Goal: Task Accomplishment & Management: Manage account settings

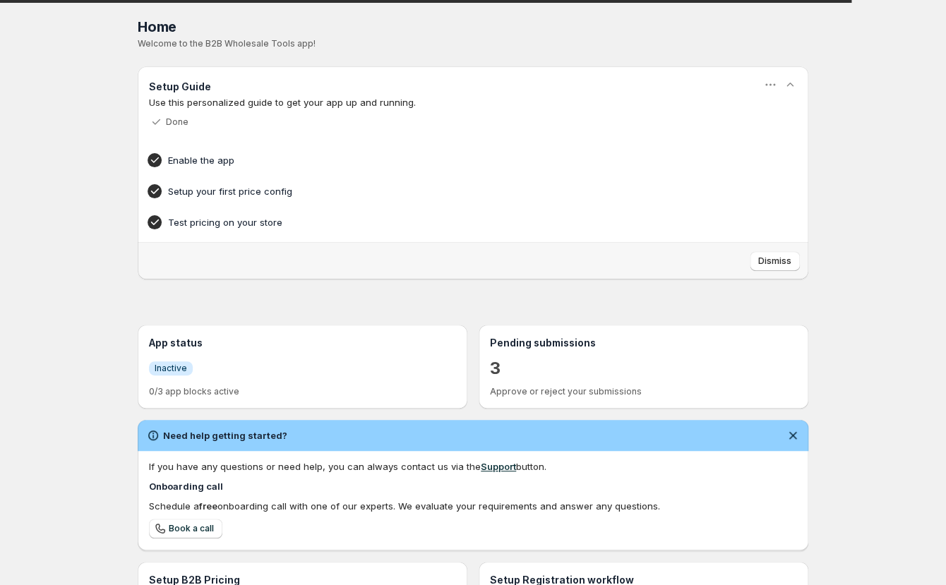
click at [65, 251] on div "Home Pricing Price lists Checkout Forms Submissions Settings Features Plans Hom…" at bounding box center [473, 403] width 946 height 807
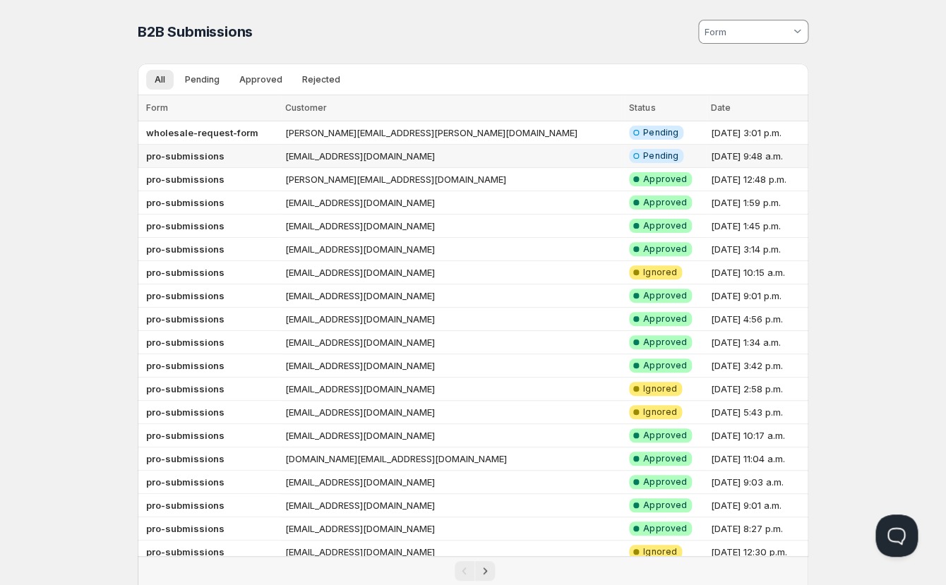
click at [317, 159] on td "[EMAIL_ADDRESS][DOMAIN_NAME]" at bounding box center [453, 156] width 344 height 23
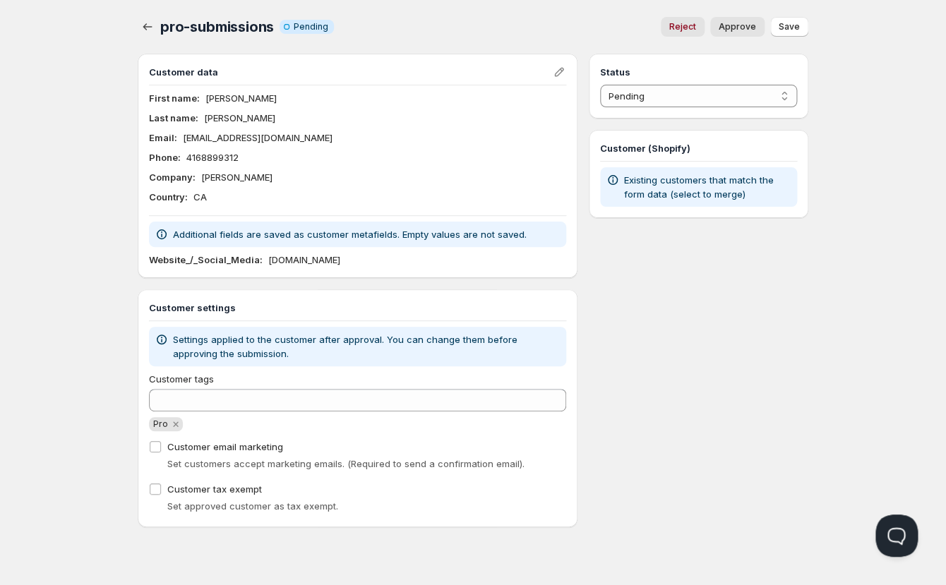
drag, startPoint x: 349, startPoint y: 263, endPoint x: 349, endPoint y: 197, distance: 65.6
click at [260, 265] on div "Website_/_Social_Media : SquarePicture.com" at bounding box center [357, 260] width 417 height 14
copy div "SquarePicture.com"
click at [85, 215] on div "Home Pricing Price lists Checkout Forms Submissions Settings Features Plans pro…" at bounding box center [473, 292] width 946 height 585
drag, startPoint x: 703, startPoint y: 314, endPoint x: 678, endPoint y: 185, distance: 131.6
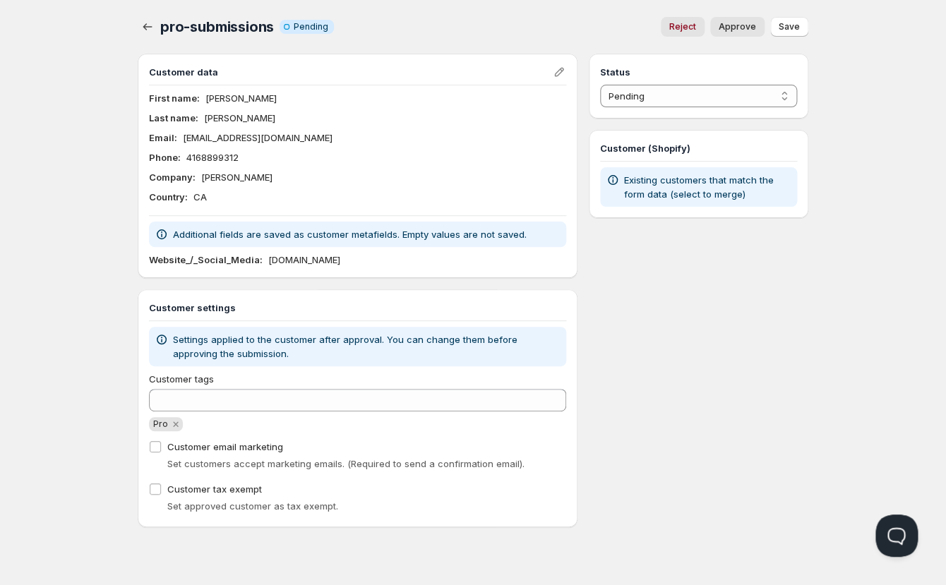
click at [702, 281] on div "Status Pending Approved Rejected Ignored Spam Pending Customer (Shopify) Existi…" at bounding box center [698, 291] width 219 height 474
select select "1"
click option "Approved" at bounding box center [0, 0] width 0 height 0
click at [742, 26] on span "Approve" at bounding box center [736, 26] width 37 height 11
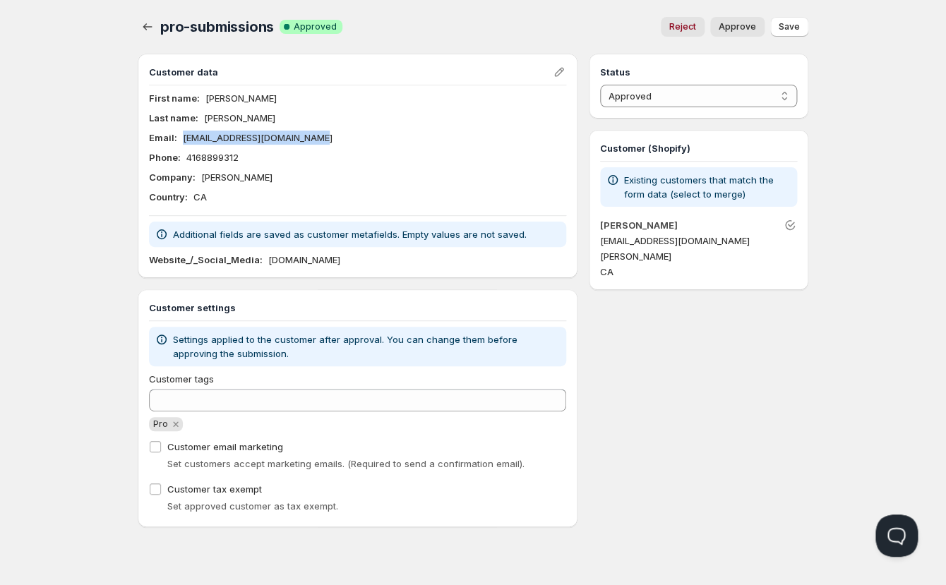
drag, startPoint x: 327, startPoint y: 141, endPoint x: 177, endPoint y: 143, distance: 150.3
click at [176, 143] on div "Email : ipicturtethisone@icloud.com" at bounding box center [357, 138] width 417 height 14
copy div "[EMAIL_ADDRESS][DOMAIN_NAME]"
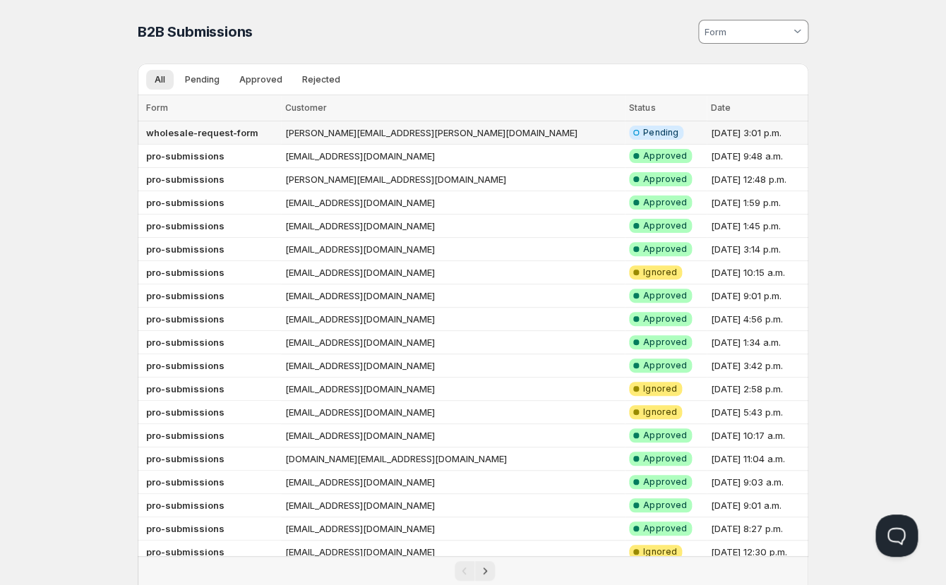
click at [428, 133] on td "[PERSON_NAME][EMAIL_ADDRESS][PERSON_NAME][DOMAIN_NAME]" at bounding box center [453, 132] width 344 height 23
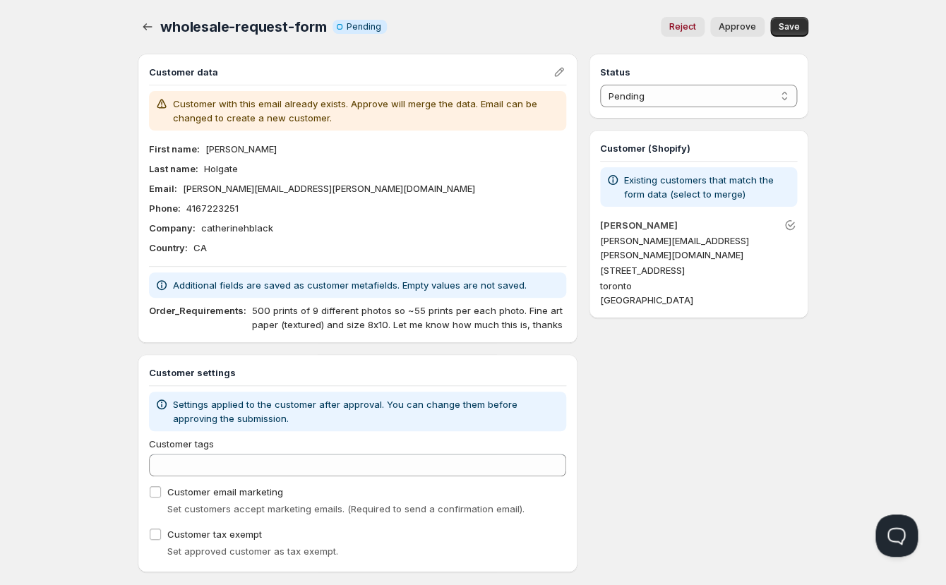
scroll to position [6, 0]
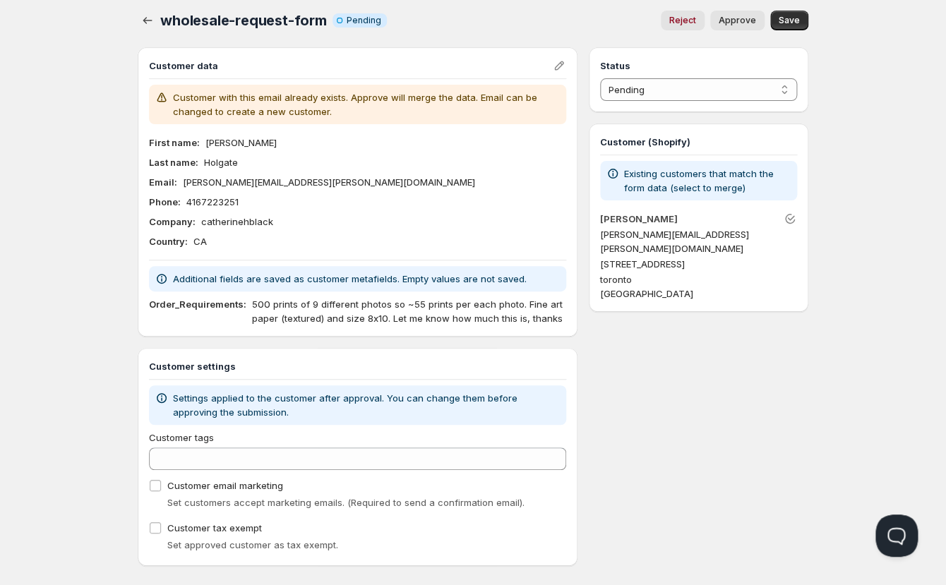
drag, startPoint x: -79, startPoint y: 333, endPoint x: -138, endPoint y: 329, distance: 58.7
click at [0, 329] on html "Home Pricing Price lists Checkout Forms Submissions Settings Features Plans who…" at bounding box center [473, 298] width 946 height 608
click at [56, 327] on div "Home Pricing Price lists Checkout Forms Submissions Settings Features Plans who…" at bounding box center [473, 298] width 946 height 608
